Goal: Book appointment/travel/reservation

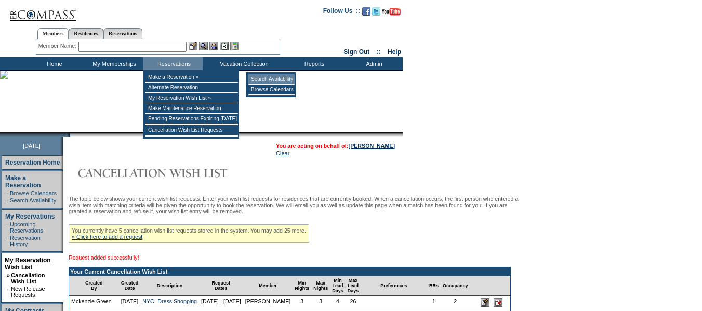
click at [276, 78] on td "Search Availability" at bounding box center [271, 79] width 46 height 10
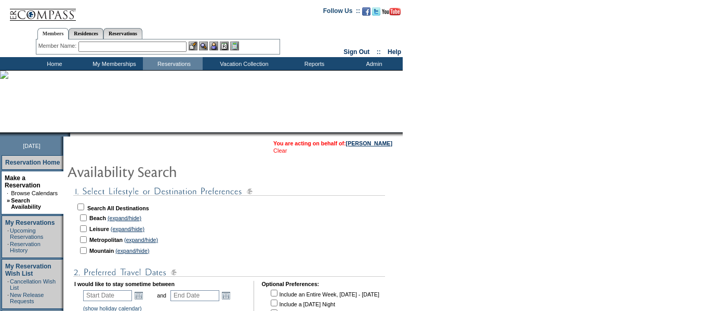
scroll to position [52, 0]
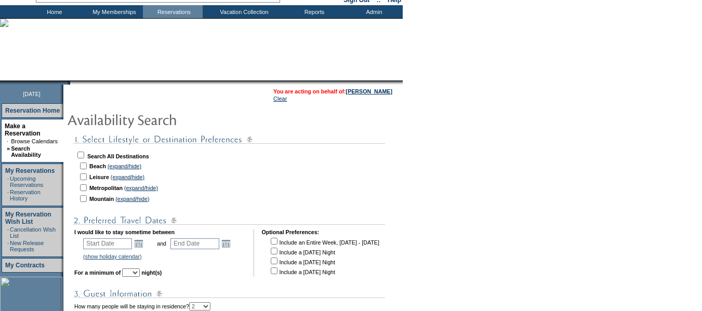
click at [87, 168] on input "checkbox" at bounding box center [83, 166] width 7 height 7
checkbox input "true"
click at [143, 246] on link "Open the calendar popup." at bounding box center [138, 243] width 11 height 11
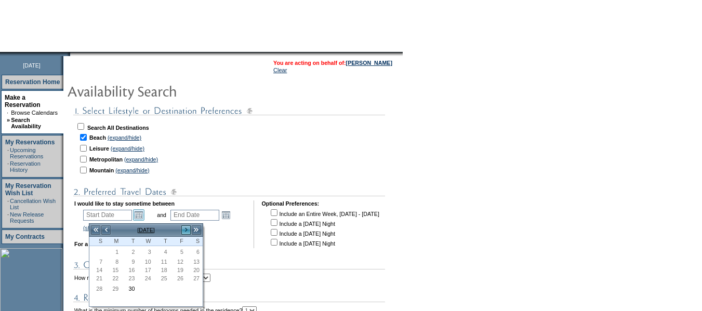
scroll to position [104, 0]
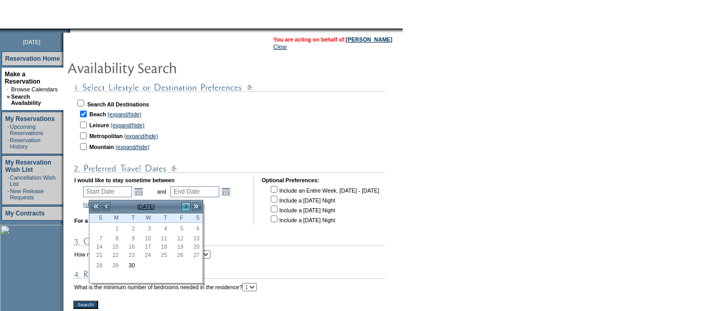
click at [185, 211] on link ">" at bounding box center [186, 207] width 10 height 10
click at [185, 207] on link ">" at bounding box center [186, 207] width 10 height 10
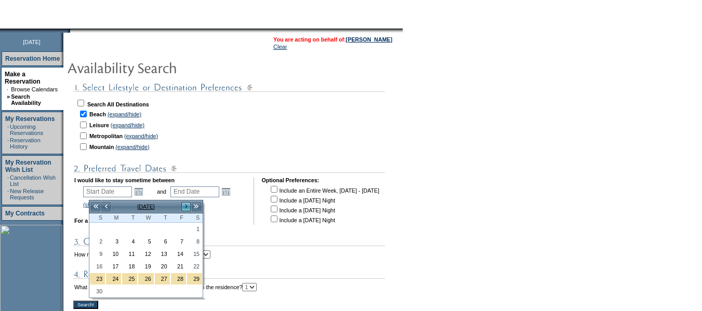
click at [188, 206] on link ">" at bounding box center [186, 207] width 10 height 10
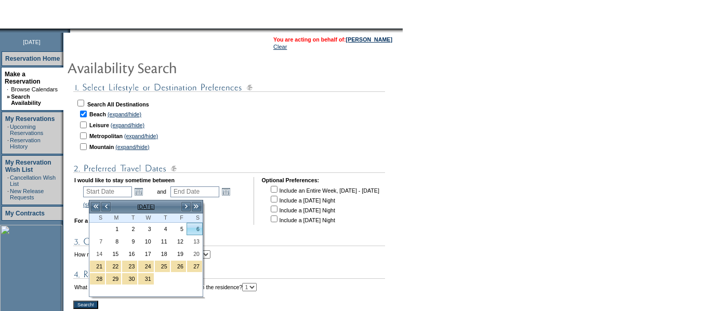
click at [198, 232] on link "6" at bounding box center [194, 228] width 15 height 11
type input "[DATE]"
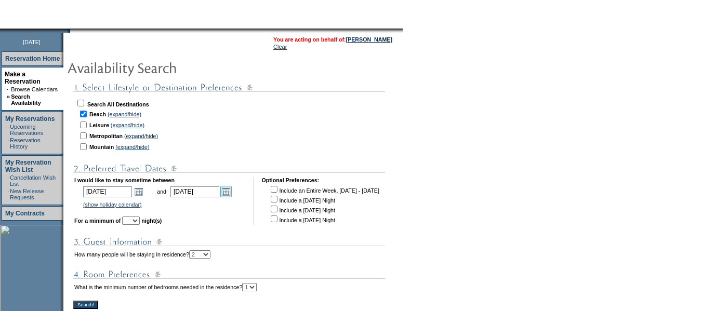
click at [232, 192] on link "Open the calendar popup." at bounding box center [225, 191] width 11 height 11
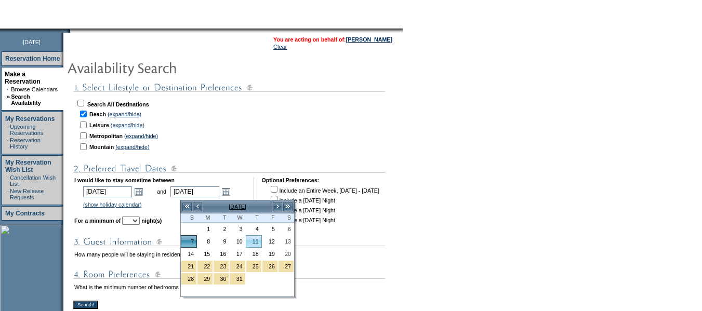
click at [254, 242] on link "11" at bounding box center [253, 241] width 15 height 11
type input "[DATE]"
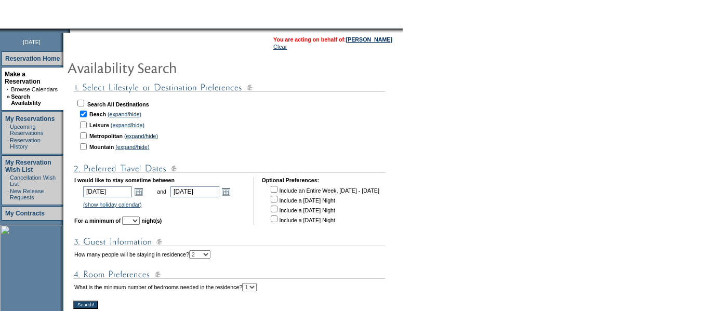
click at [140, 225] on select "1 2 3 4 5 6 7 8 9 10 11 12 13 14" at bounding box center [131, 221] width 18 height 8
select select "4"
click at [137, 220] on select "1 2 3 4 5 6 7 8 9 10 11 12 13 14" at bounding box center [131, 221] width 18 height 8
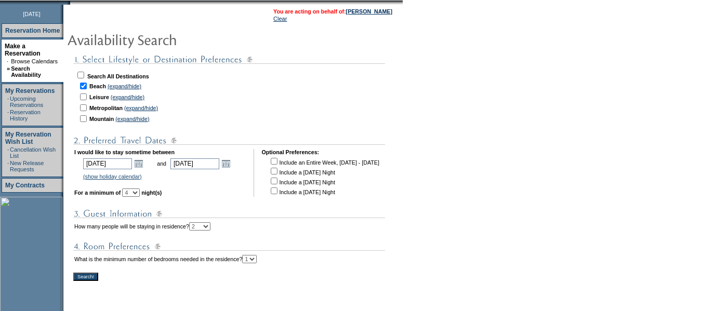
scroll to position [256, 0]
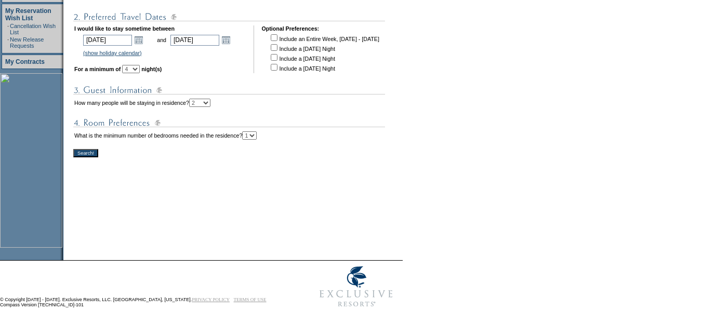
click at [93, 156] on input "Search!" at bounding box center [85, 153] width 25 height 8
